Goal: Task Accomplishment & Management: Complete application form

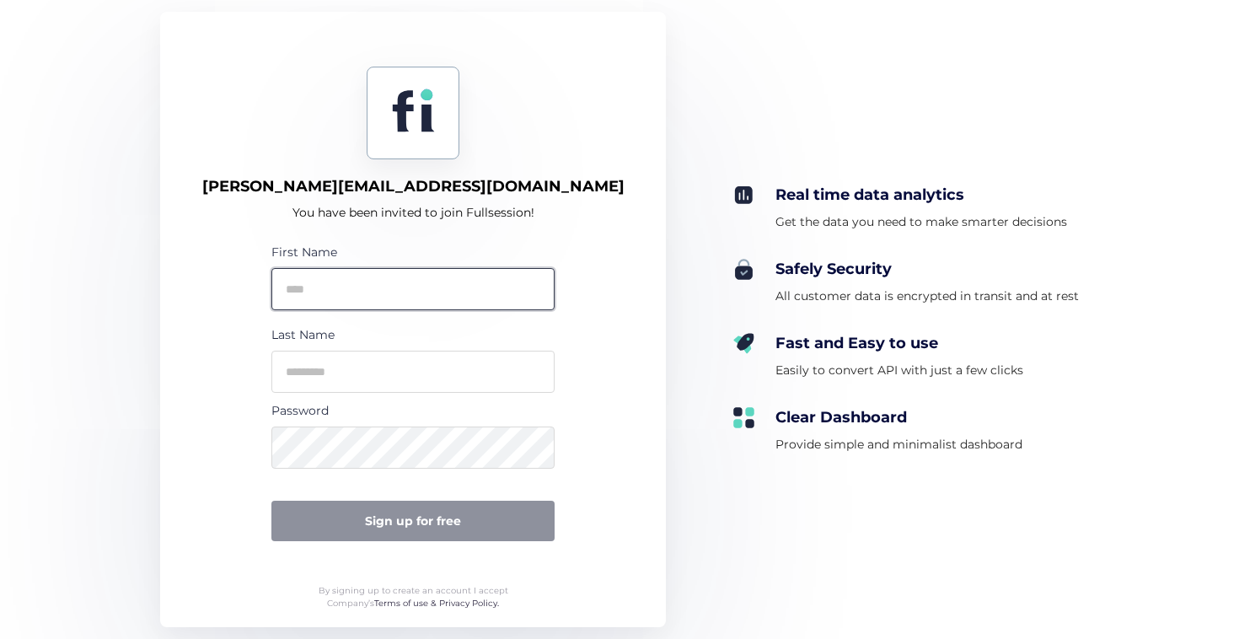
click at [435, 285] on input "text" at bounding box center [412, 289] width 283 height 42
type input "*******"
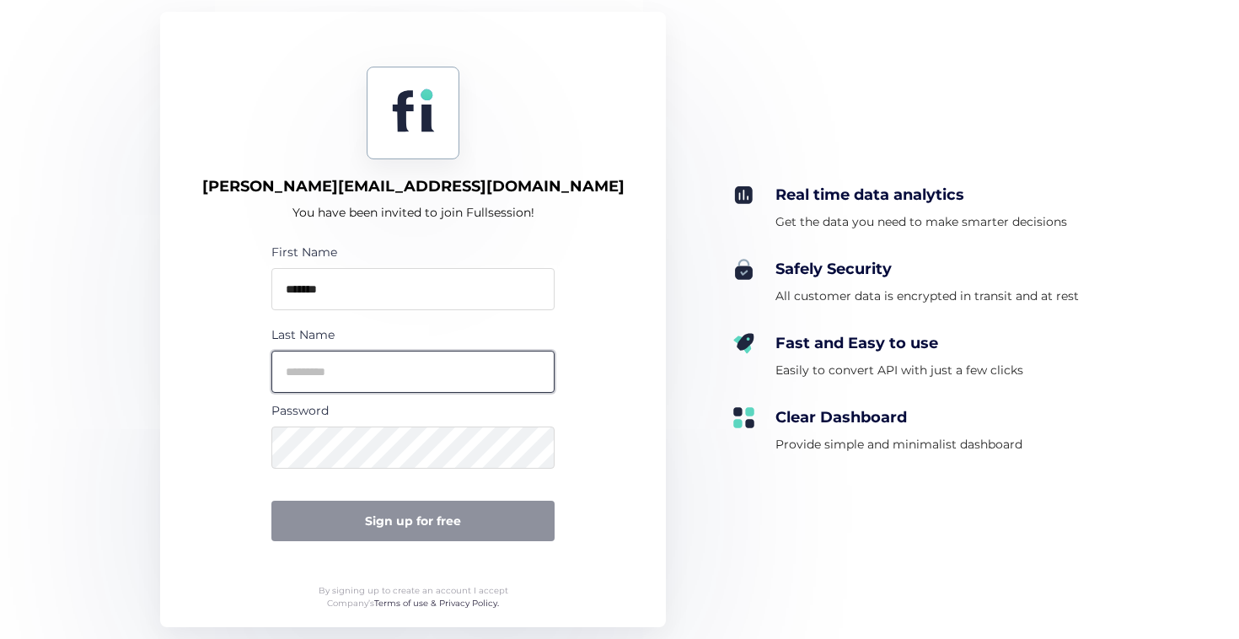
click at [413, 373] on input "text" at bounding box center [412, 372] width 283 height 42
type input "****"
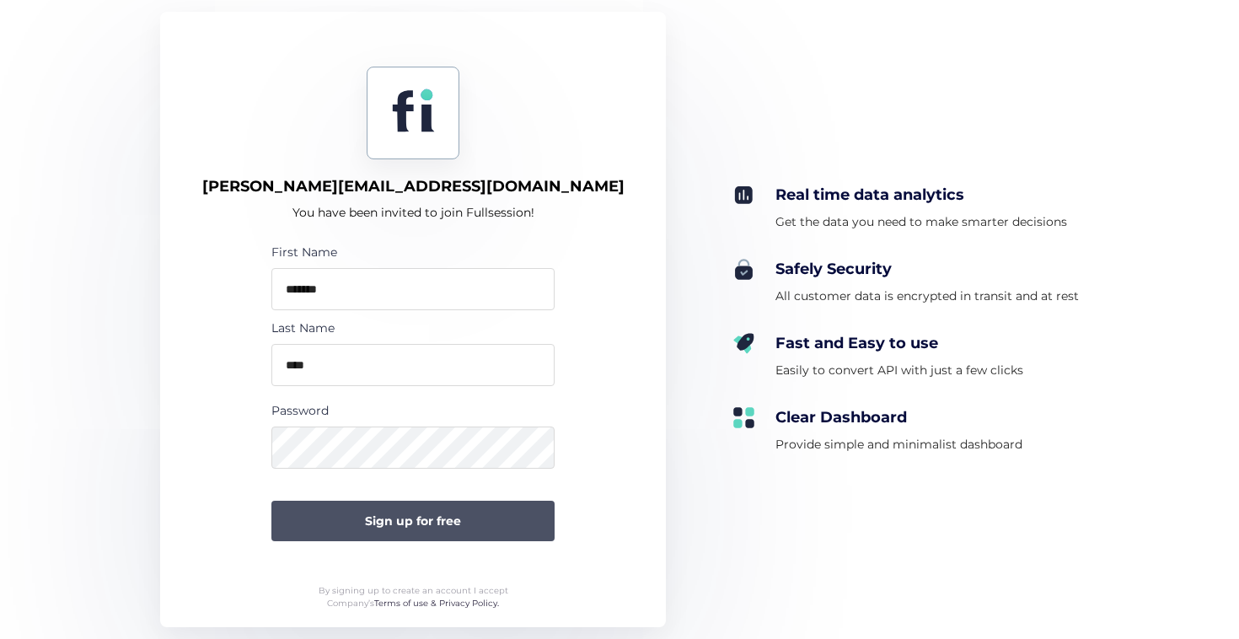
click at [453, 524] on span "Sign up for free" at bounding box center [413, 521] width 96 height 19
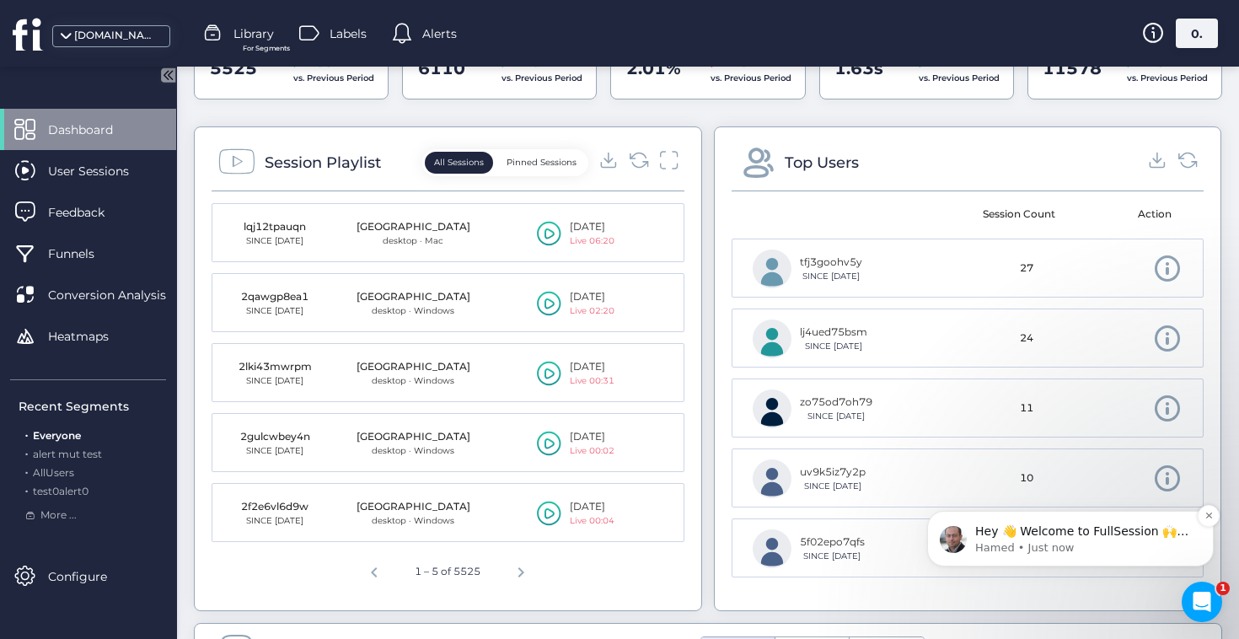
click at [1054, 533] on span "Hey 👋 Welcome to FullSession 🙌 Take a look around! If you have any questions, j…" at bounding box center [1082, 556] width 213 height 64
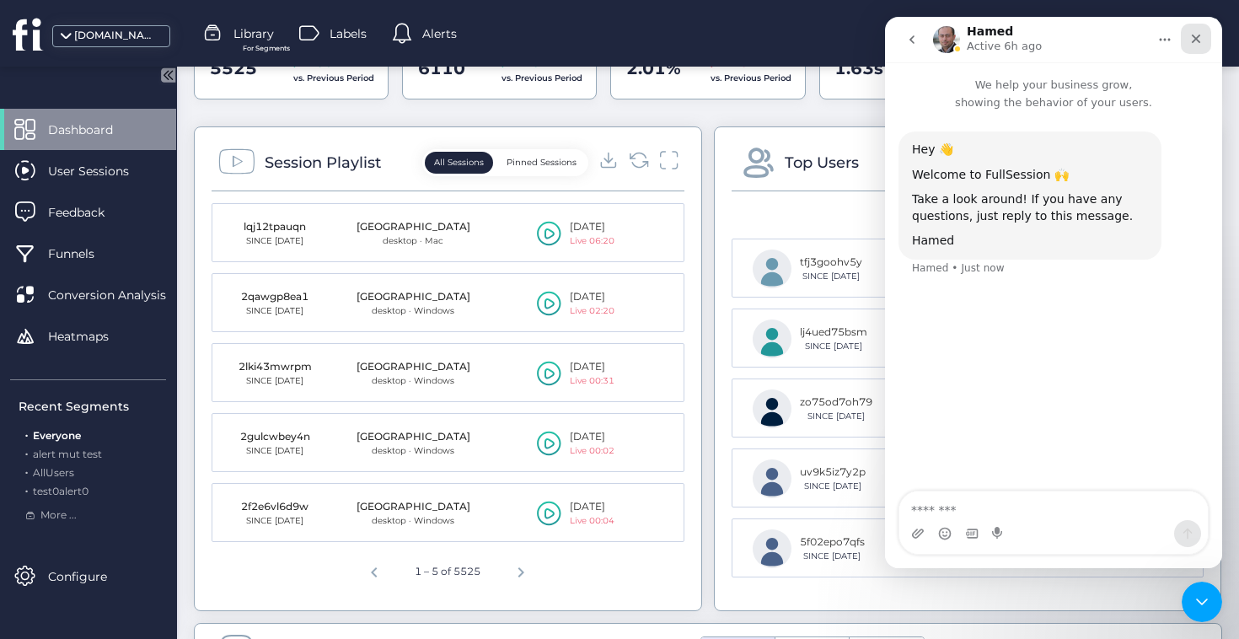
click at [1203, 39] on div "Close" at bounding box center [1196, 39] width 30 height 30
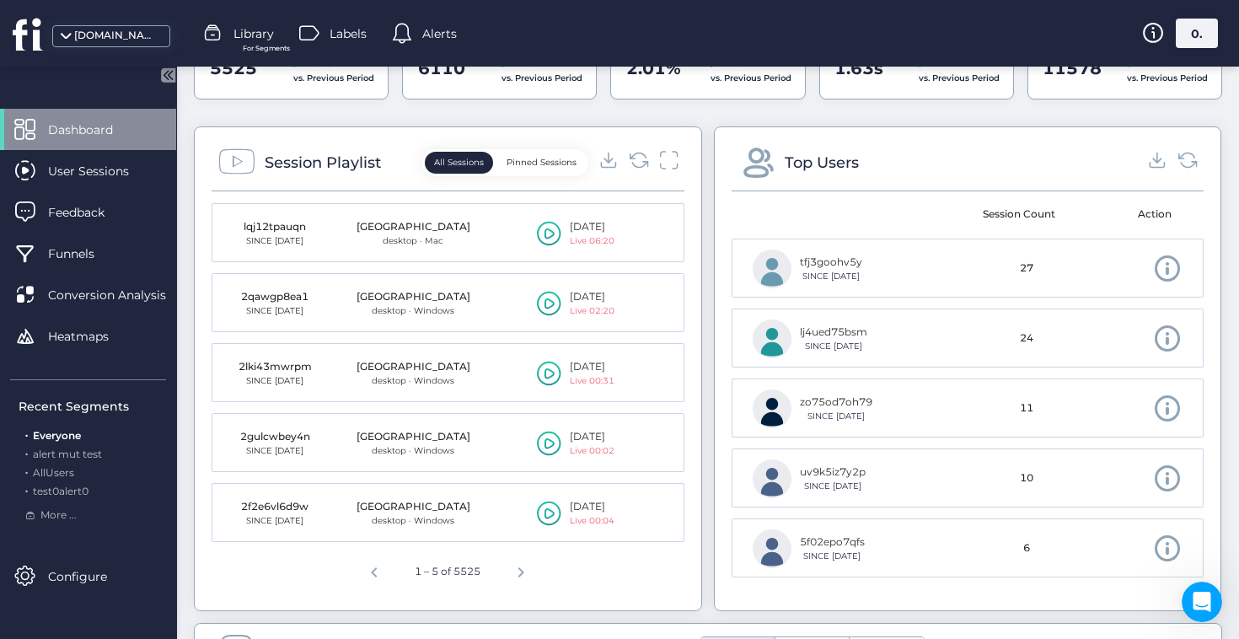
click at [42, 40] on icon at bounding box center [28, 34] width 31 height 34
click at [65, 40] on span at bounding box center [65, 41] width 17 height 17
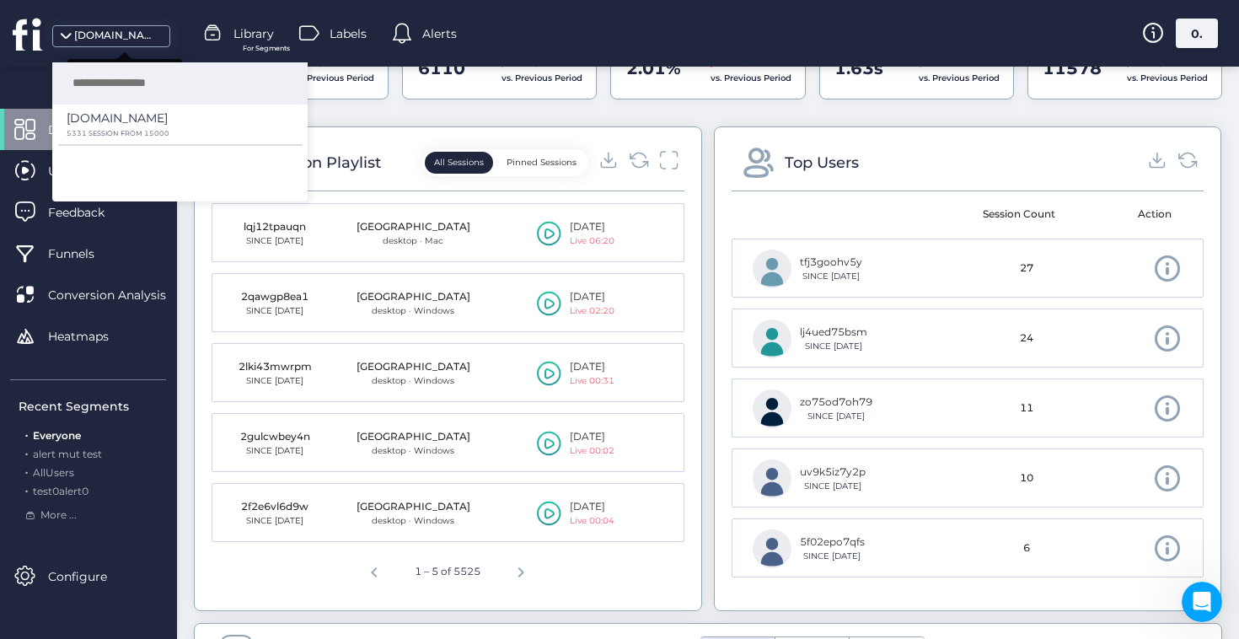
click at [65, 40] on span at bounding box center [65, 41] width 17 height 17
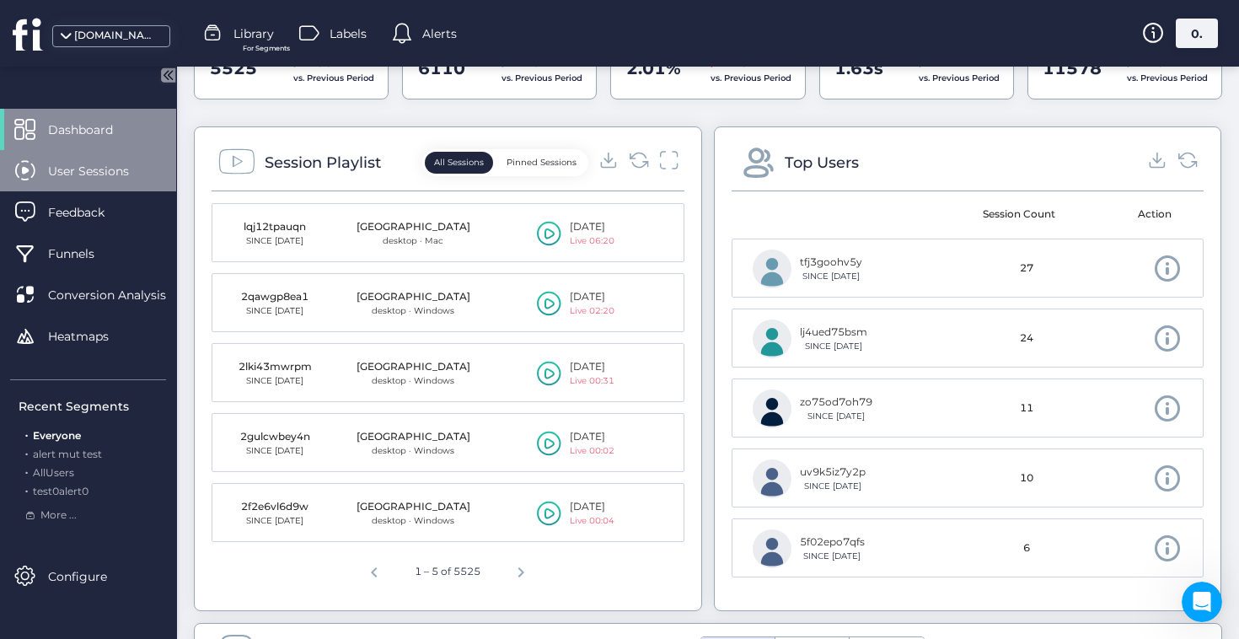
click at [43, 181] on div "User Sessions" at bounding box center [88, 170] width 176 height 41
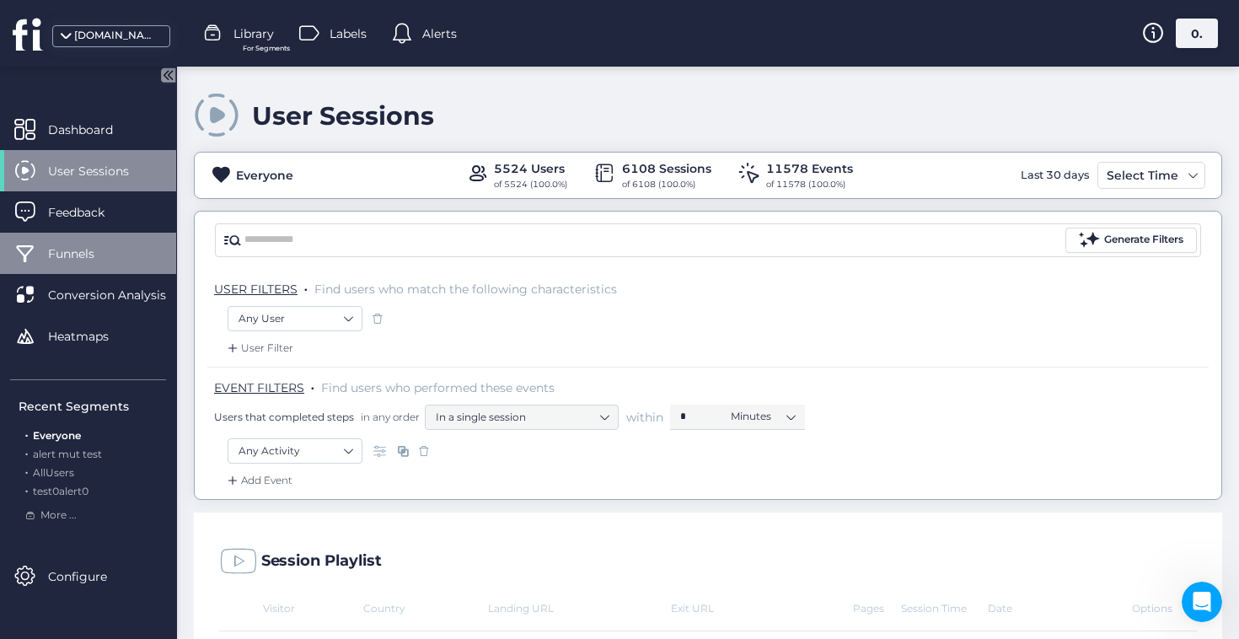
click at [52, 248] on span "Funnels" at bounding box center [84, 254] width 72 height 19
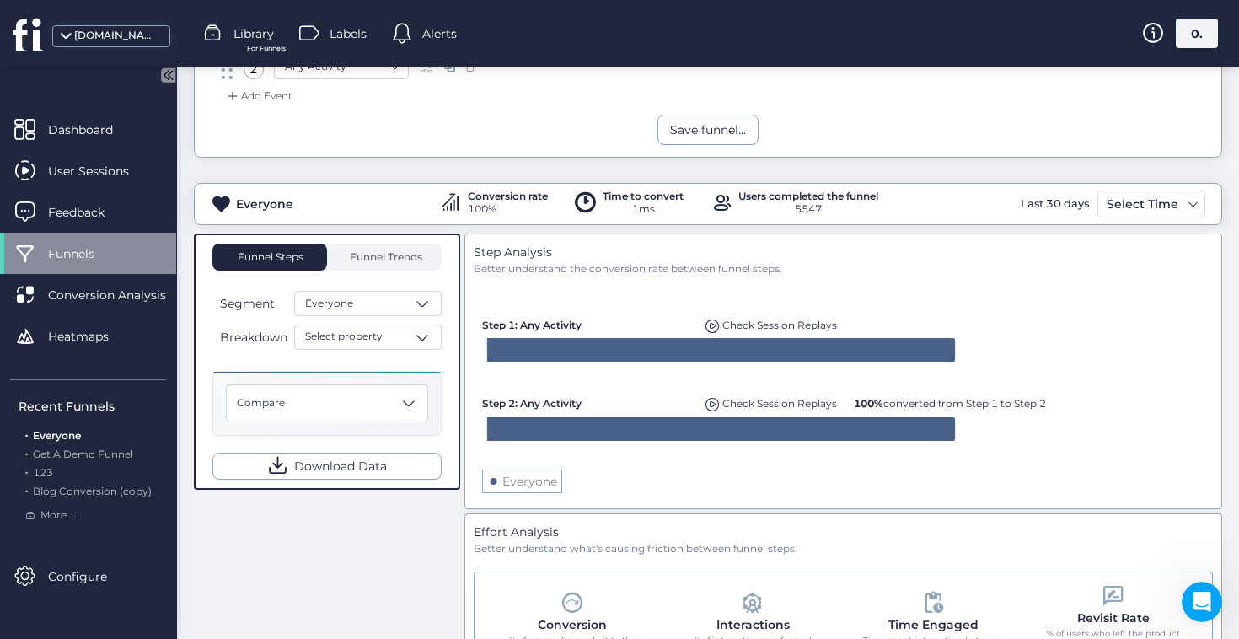
scroll to position [311, 0]
